Goal: Task Accomplishment & Management: Use online tool/utility

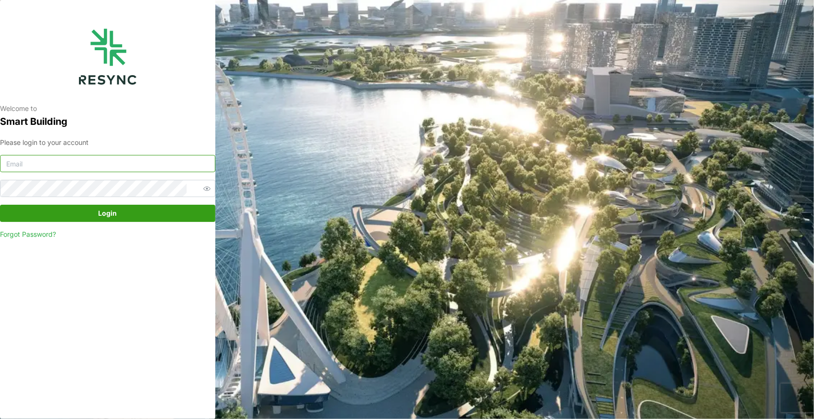
click at [127, 164] on input at bounding box center [107, 163] width 215 height 17
paste input "[PERSON_NAME][DOMAIN_NAME][EMAIL_ADDRESS][PERSON_NAME][DOMAIN_NAME]"
type input "[PERSON_NAME][DOMAIN_NAME][EMAIL_ADDRESS][PERSON_NAME][DOMAIN_NAME]"
click at [110, 208] on span "Login" at bounding box center [108, 213] width 19 height 16
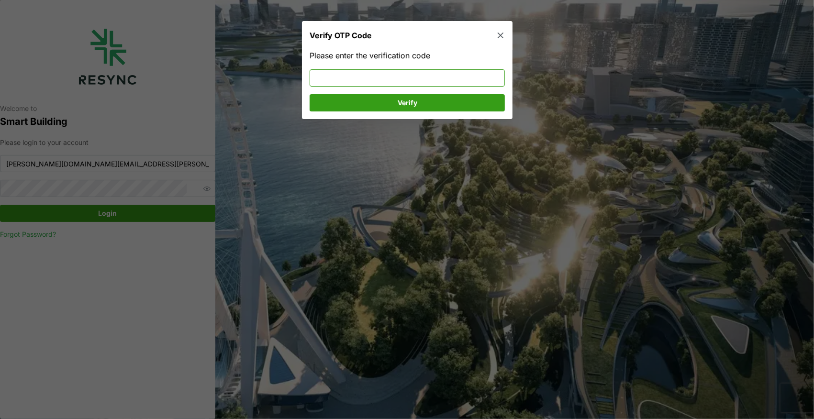
click at [358, 76] on input at bounding box center [407, 77] width 195 height 17
click at [354, 85] on input "664149" at bounding box center [407, 77] width 195 height 17
type input "664149"
click at [346, 94] on button "Verify" at bounding box center [407, 102] width 195 height 17
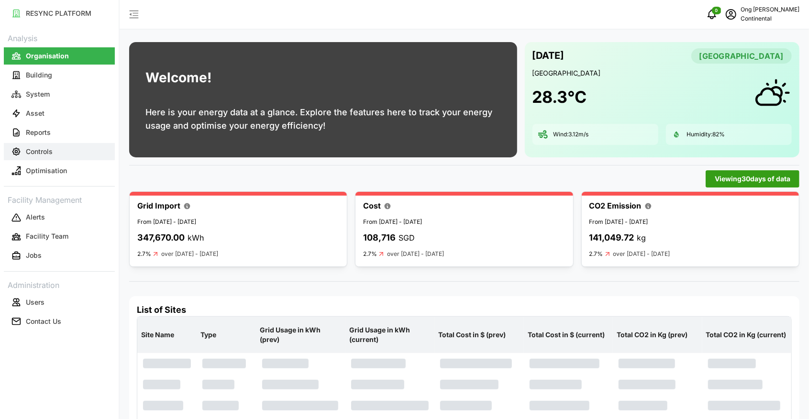
click at [54, 156] on button "Controls" at bounding box center [59, 151] width 111 height 17
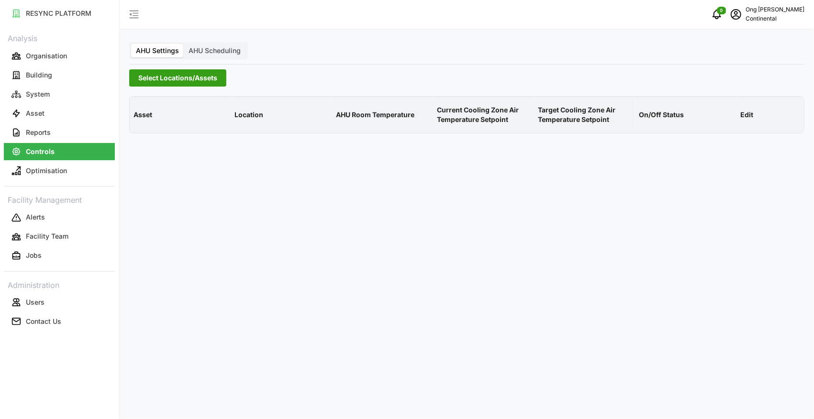
click at [173, 81] on span "Select Locations/Assets" at bounding box center [177, 78] width 79 height 16
click at [142, 120] on polyline at bounding box center [142, 121] width 2 height 4
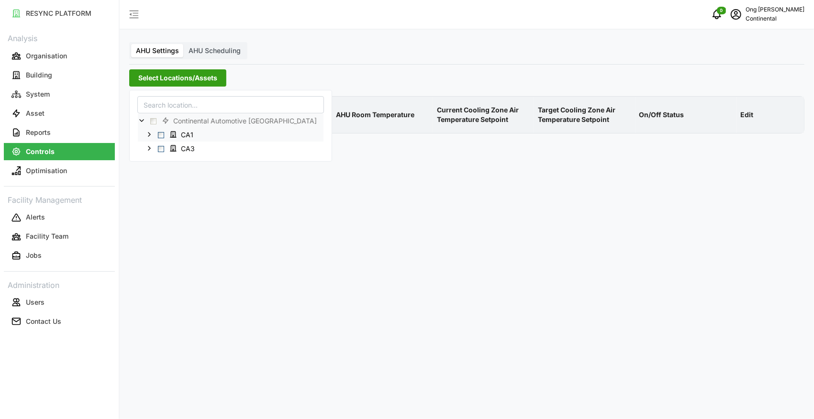
click at [163, 135] on span "Select CA1" at bounding box center [161, 135] width 6 height 6
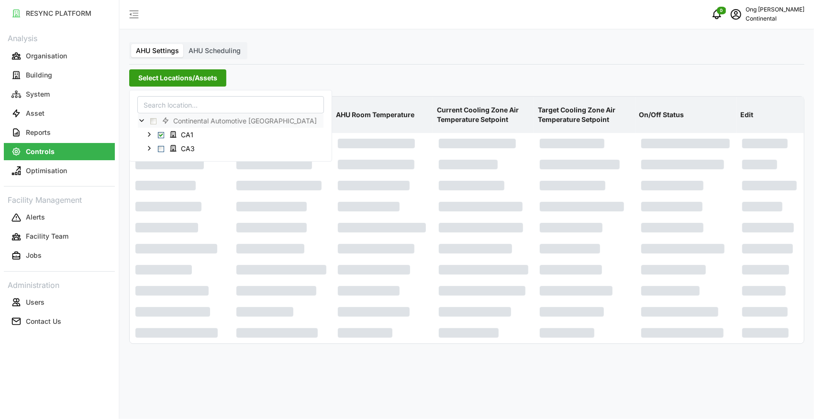
click at [102, 385] on div "RESYNC PLATFORM Analysis Organisation Building System Asset Reports Controls Op…" at bounding box center [59, 209] width 119 height 419
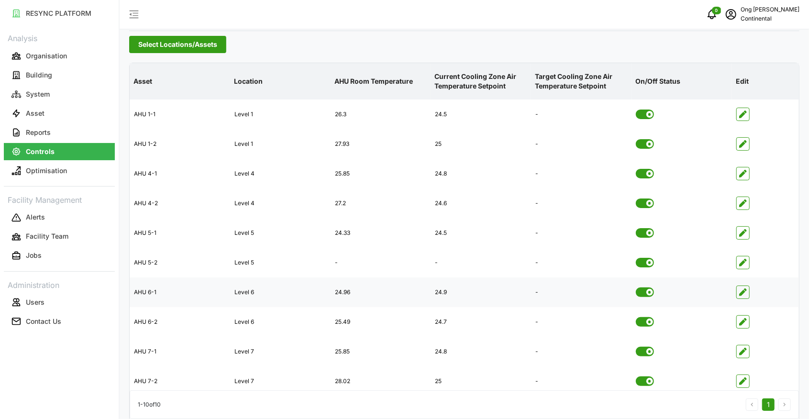
scroll to position [48, 0]
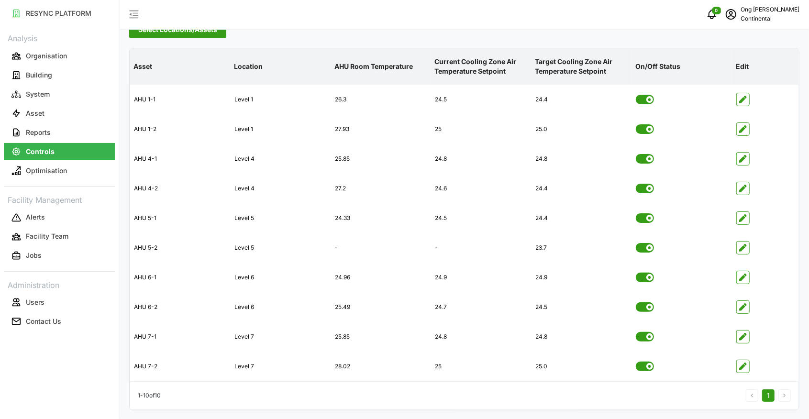
click at [189, 33] on span "Select Locations/Assets" at bounding box center [177, 30] width 79 height 16
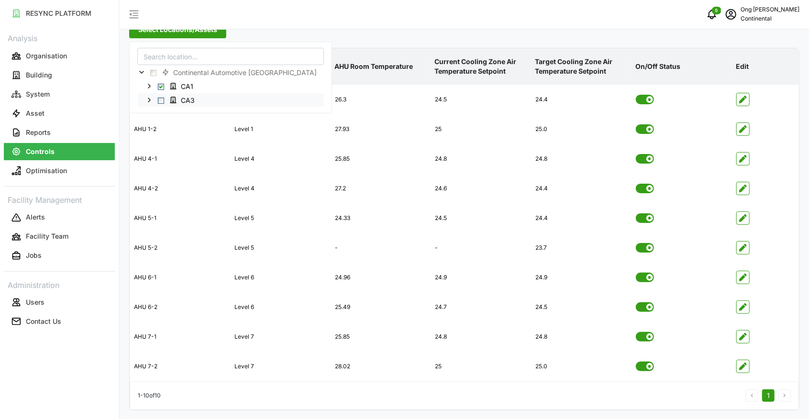
click at [161, 99] on span "Select CA3" at bounding box center [161, 101] width 6 height 6
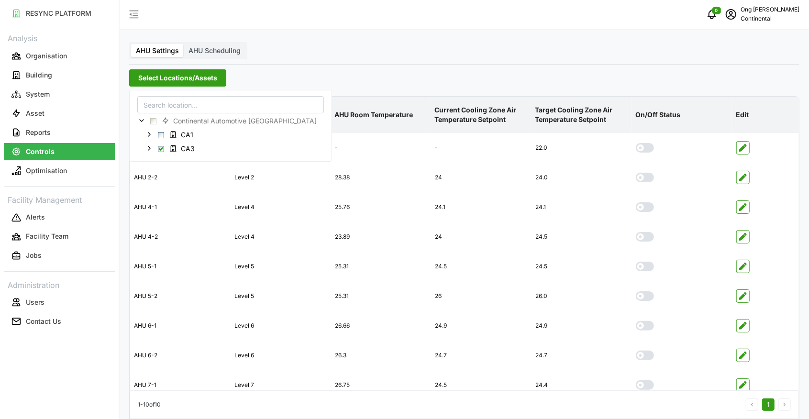
click at [91, 376] on div "RESYNC PLATFORM Analysis Organisation Building System Asset Reports Controls Op…" at bounding box center [59, 209] width 119 height 419
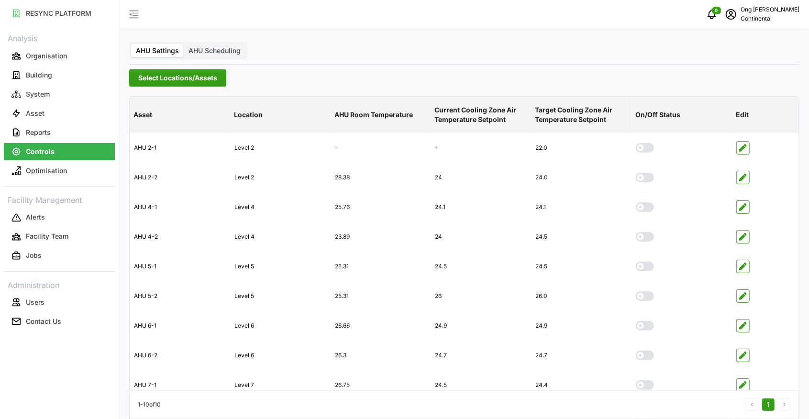
click at [182, 78] on span "Select Locations/Assets" at bounding box center [177, 78] width 79 height 16
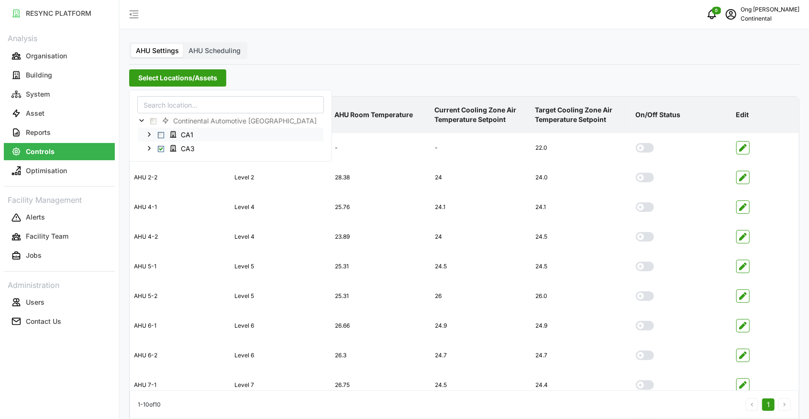
click at [158, 135] on span "Select CA1" at bounding box center [161, 135] width 6 height 6
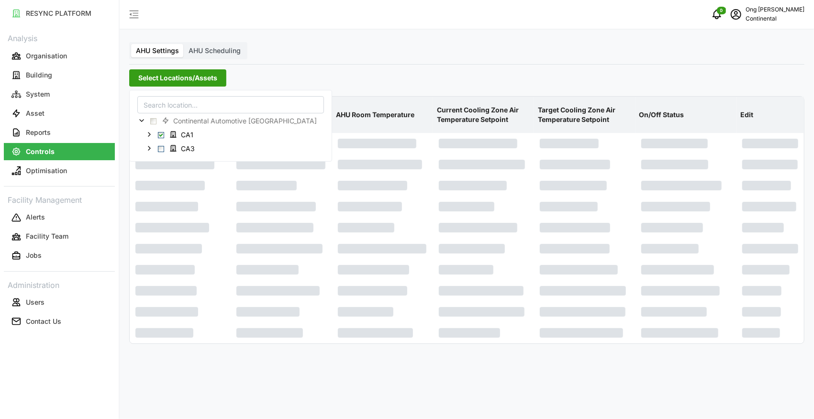
click at [75, 363] on div "RESYNC PLATFORM Analysis Organisation Building System Asset Reports Controls Op…" at bounding box center [59, 209] width 119 height 419
